Goal: Obtain resource: Obtain resource

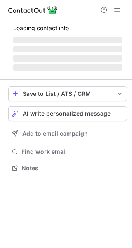
scroll to position [167, 132]
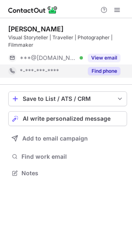
click at [105, 74] on button "Find phone" at bounding box center [104, 71] width 33 height 8
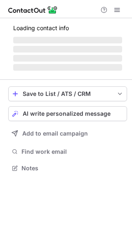
scroll to position [181, 132]
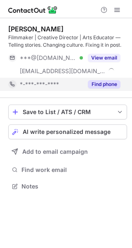
click at [98, 87] on button "Find phone" at bounding box center [104, 84] width 33 height 8
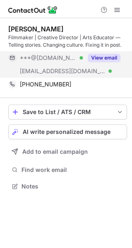
click at [111, 55] on button "View email" at bounding box center [104, 58] width 33 height 8
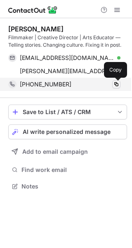
click at [119, 84] on span at bounding box center [116, 84] width 7 height 7
